Goal: Information Seeking & Learning: Learn about a topic

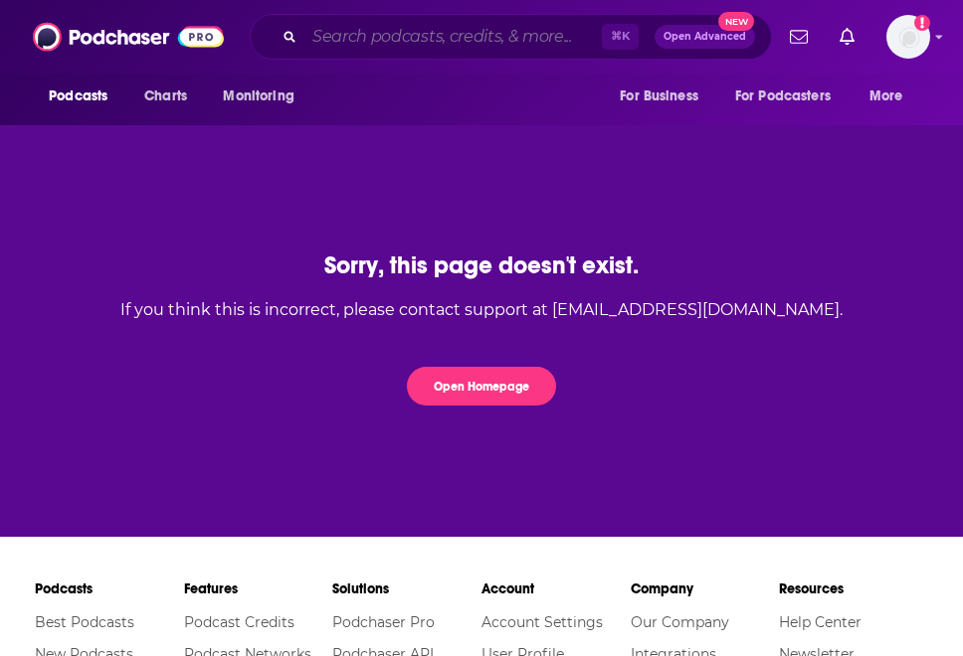
click at [449, 38] on input "Search podcasts, credits, & more..." at bounding box center [452, 37] width 297 height 32
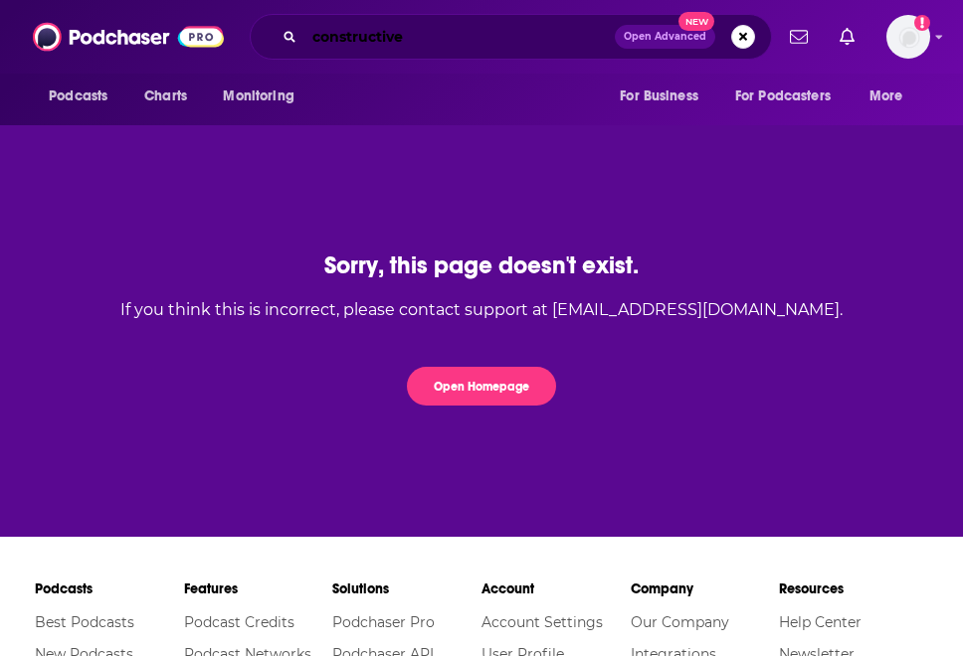
click at [438, 37] on input "constructive" at bounding box center [459, 37] width 310 height 32
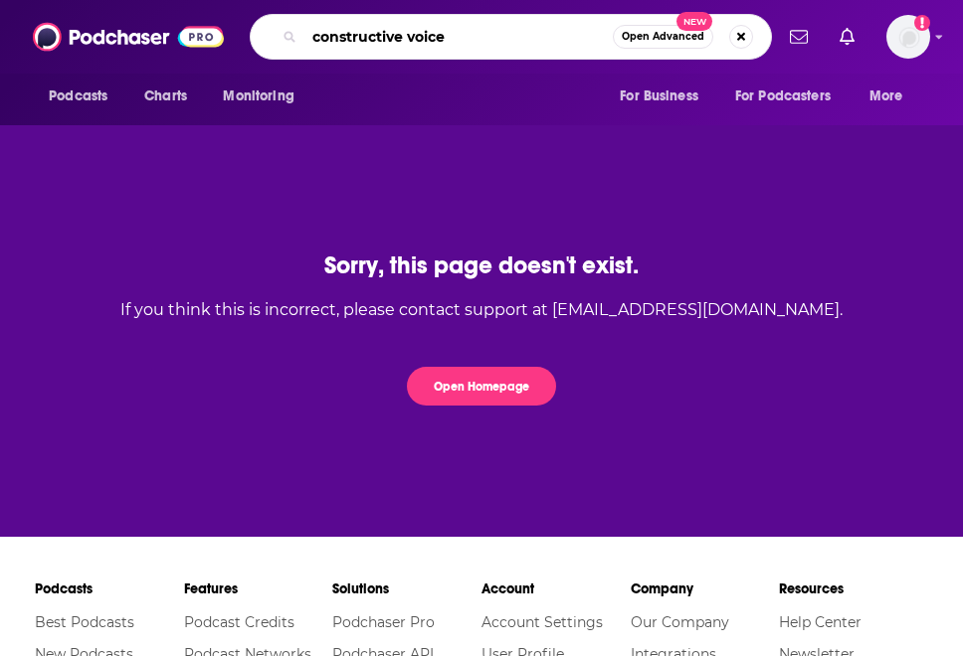
type input "constructive voice"
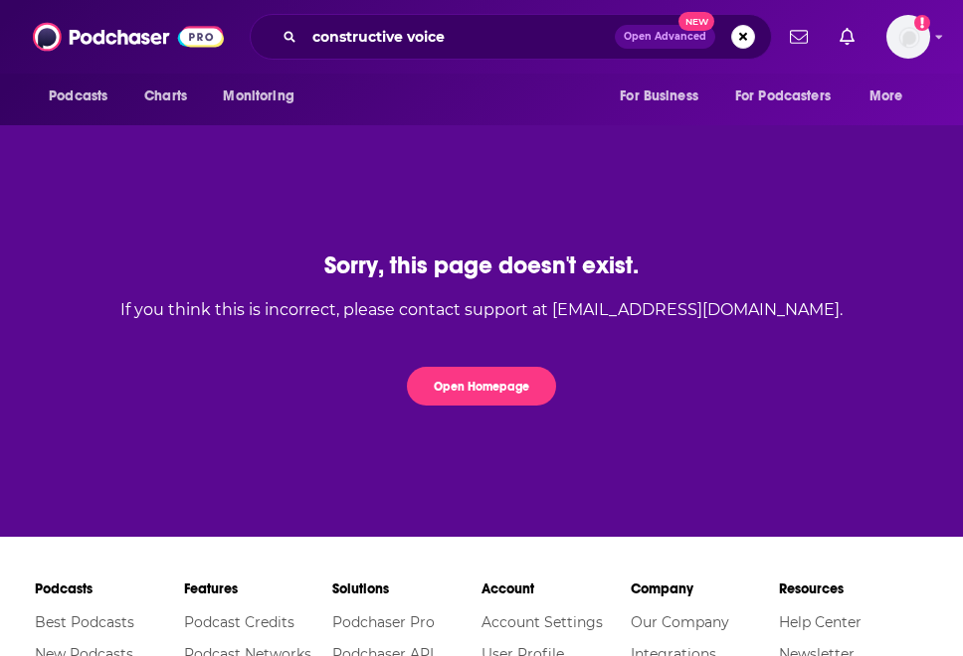
click at [293, 40] on icon "Search podcasts, credits, & more..." at bounding box center [288, 36] width 11 height 11
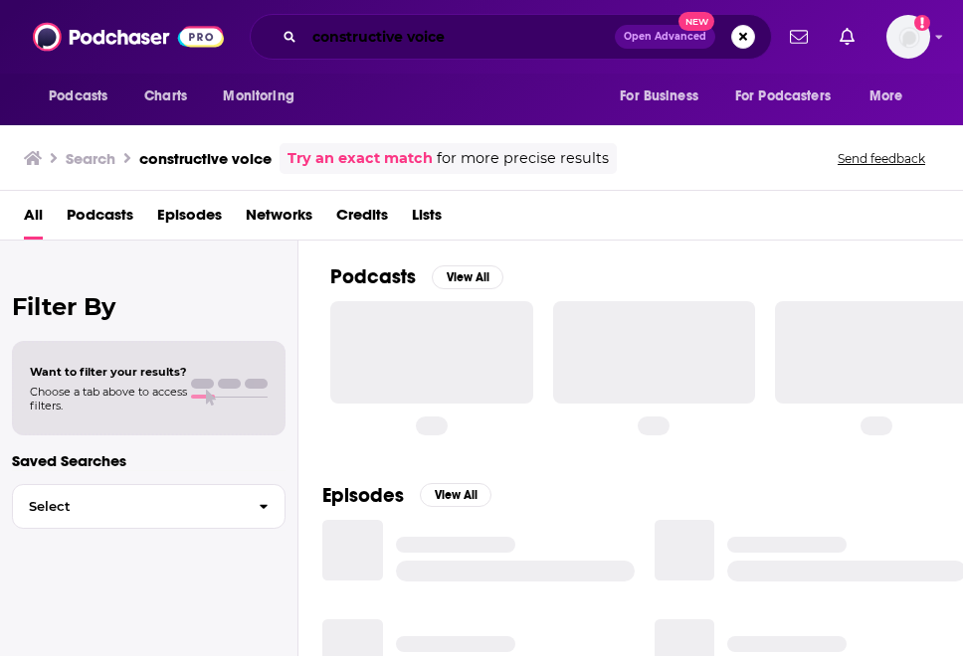
click at [403, 28] on input "constructive voice" at bounding box center [459, 37] width 310 height 32
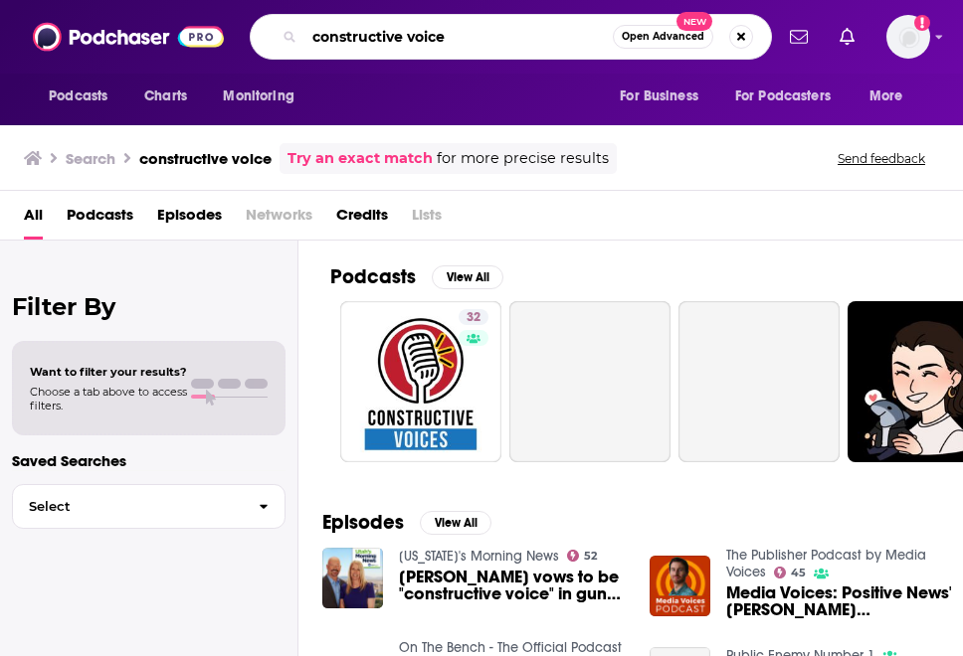
click at [465, 28] on input "constructive voice" at bounding box center [458, 37] width 308 height 32
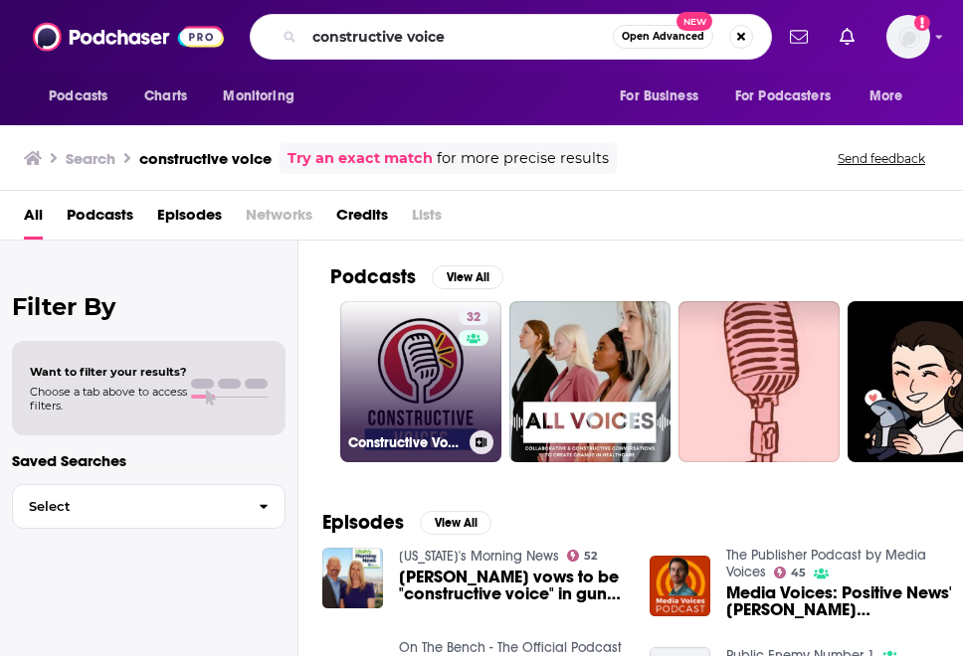
click at [421, 372] on link "32 Constructive Voices" at bounding box center [420, 381] width 161 height 161
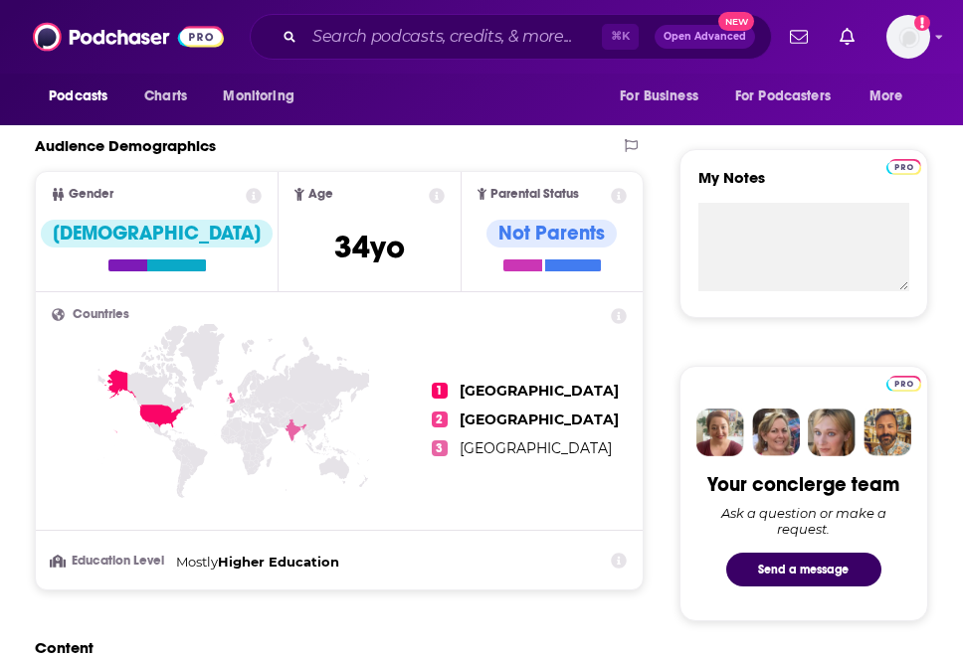
scroll to position [498, 0]
